Goal: Transaction & Acquisition: Purchase product/service

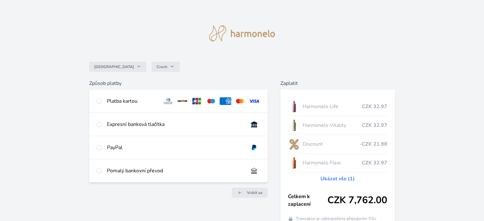
click at [103, 100] on div "Platba kartou" at bounding box center [178, 101] width 178 height 23
radio input "true"
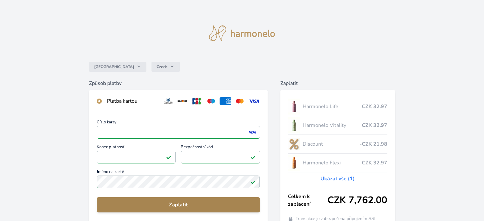
click at [204, 204] on span "Zaplatit" at bounding box center [178, 205] width 153 height 8
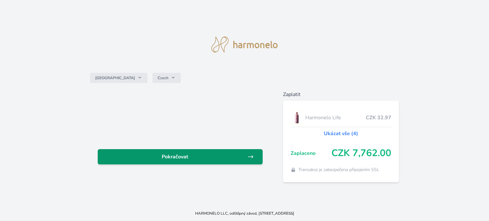
click at [225, 160] on span "Pokračovat" at bounding box center [175, 157] width 144 height 8
